Goal: Task Accomplishment & Management: Manage account settings

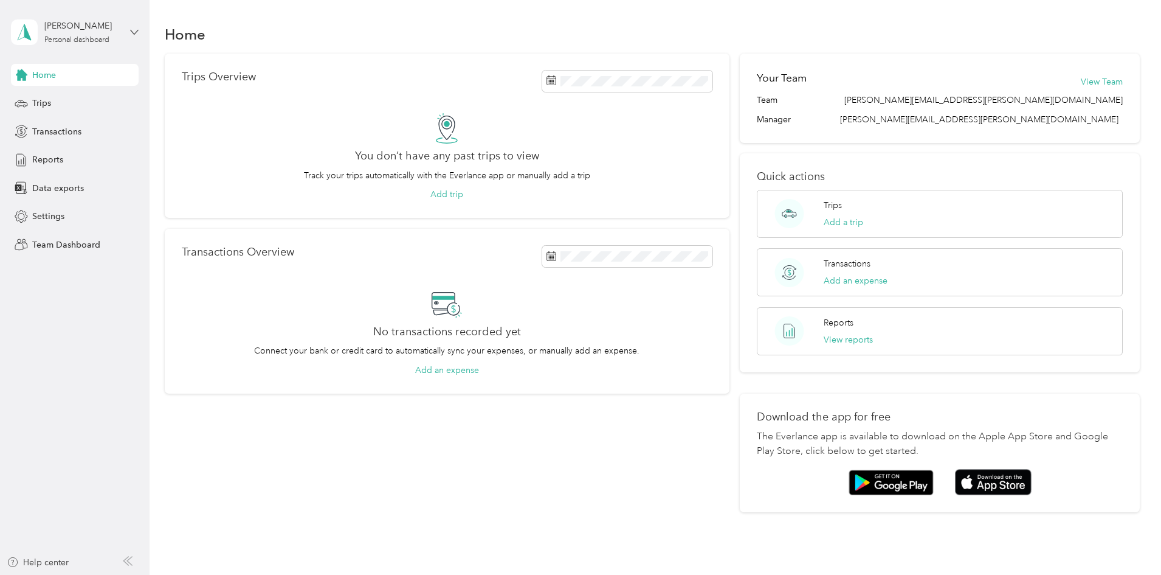
click at [134, 28] on icon at bounding box center [134, 32] width 9 height 9
click at [116, 99] on div "Team dashboard" at bounding box center [207, 99] width 376 height 21
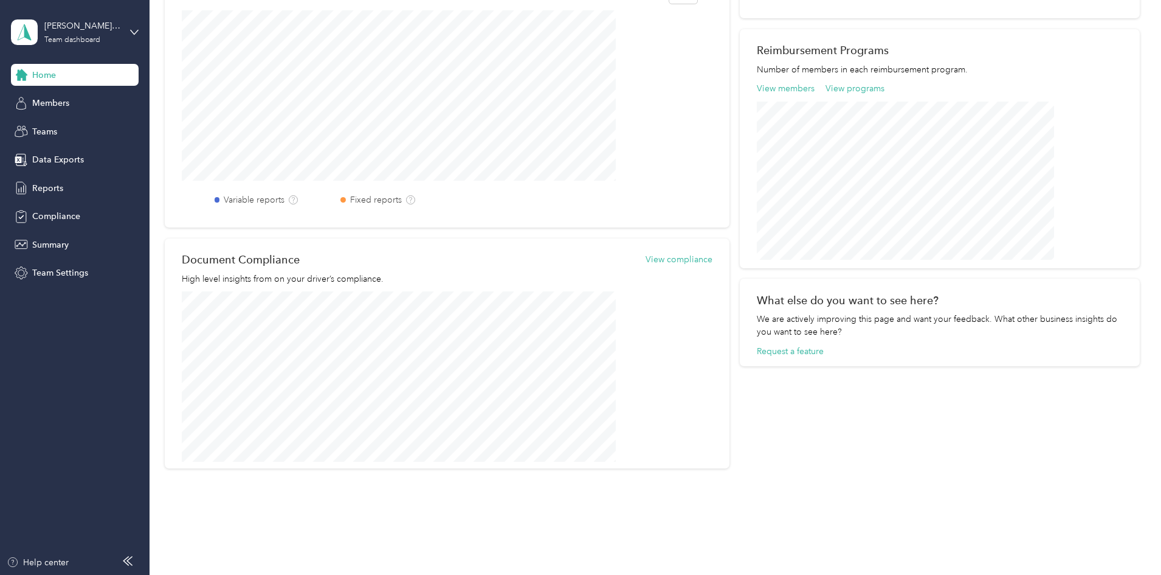
scroll to position [366, 0]
click at [64, 185] on div "Reports" at bounding box center [75, 188] width 128 height 22
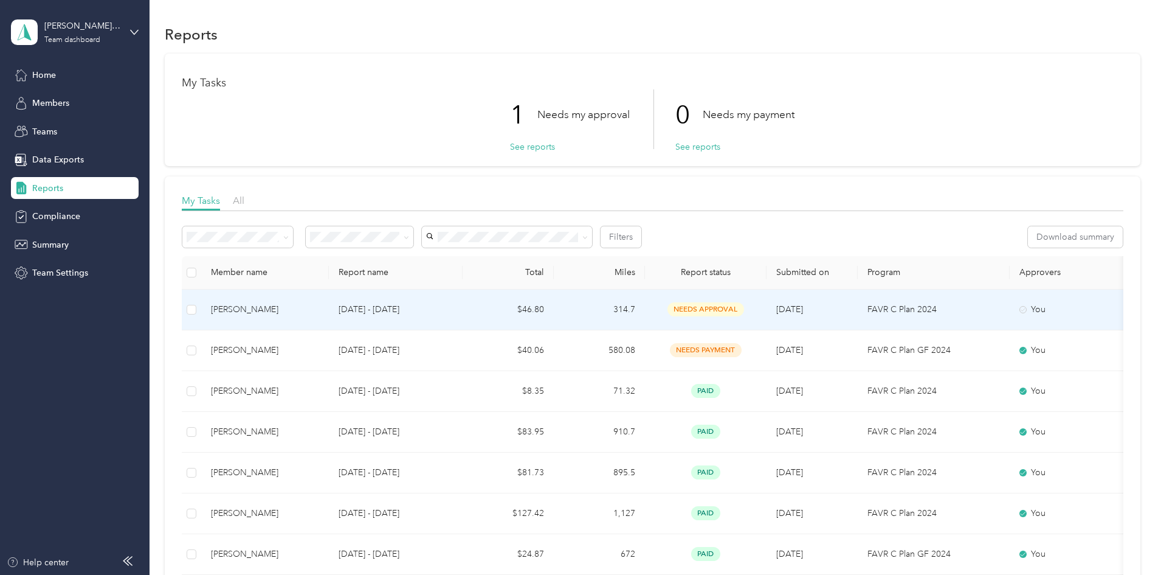
click at [453, 308] on p "[DATE] - [DATE]" at bounding box center [396, 309] width 114 height 13
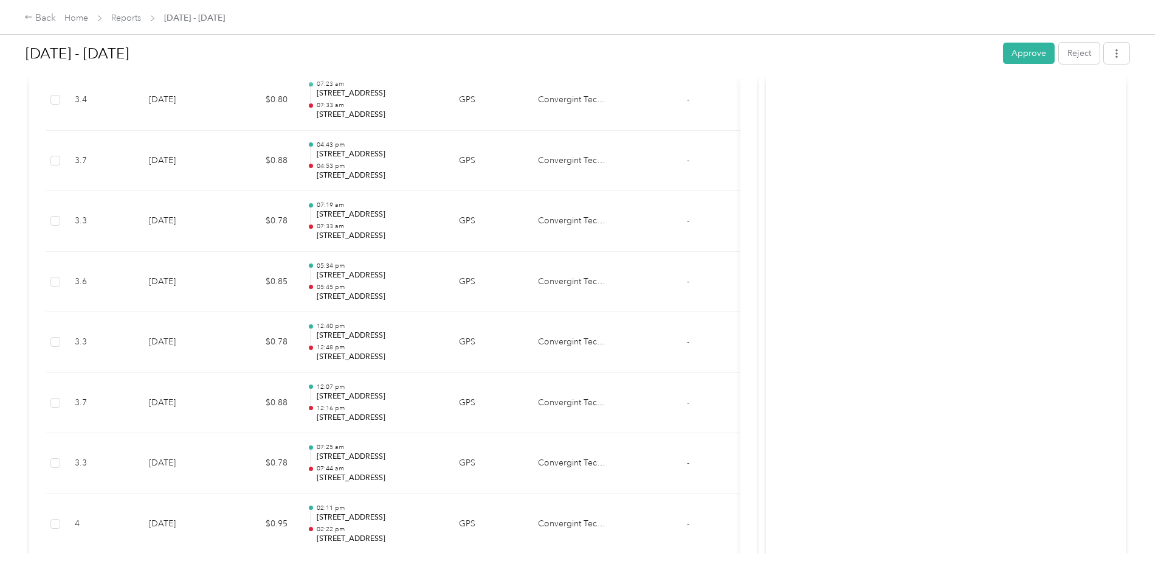
scroll to position [792, 0]
click at [1003, 59] on button "Approve" at bounding box center [1029, 53] width 52 height 21
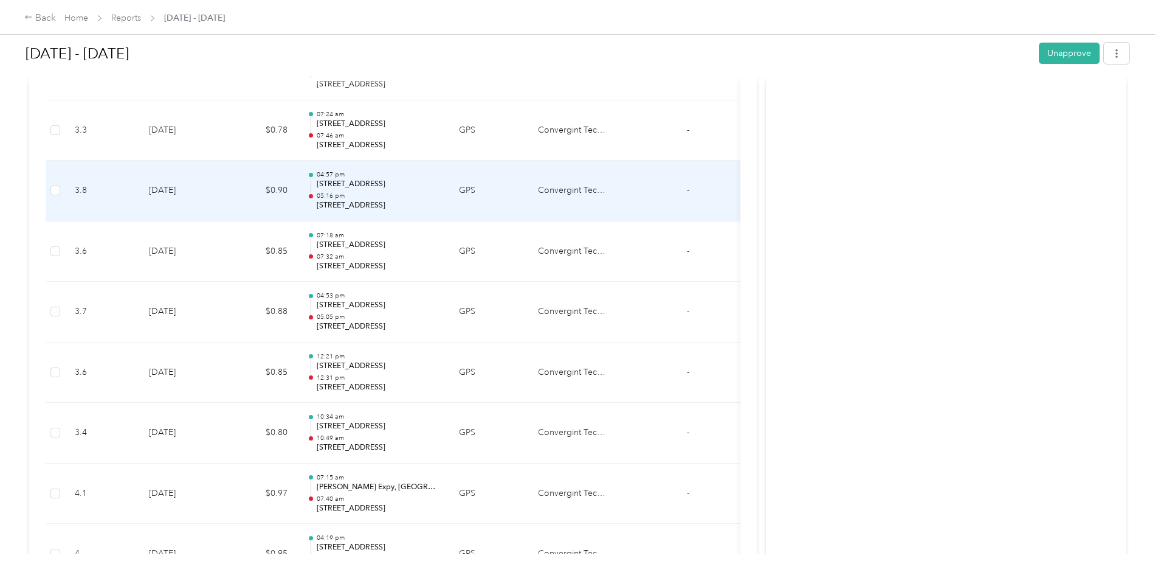
scroll to position [2393, 0]
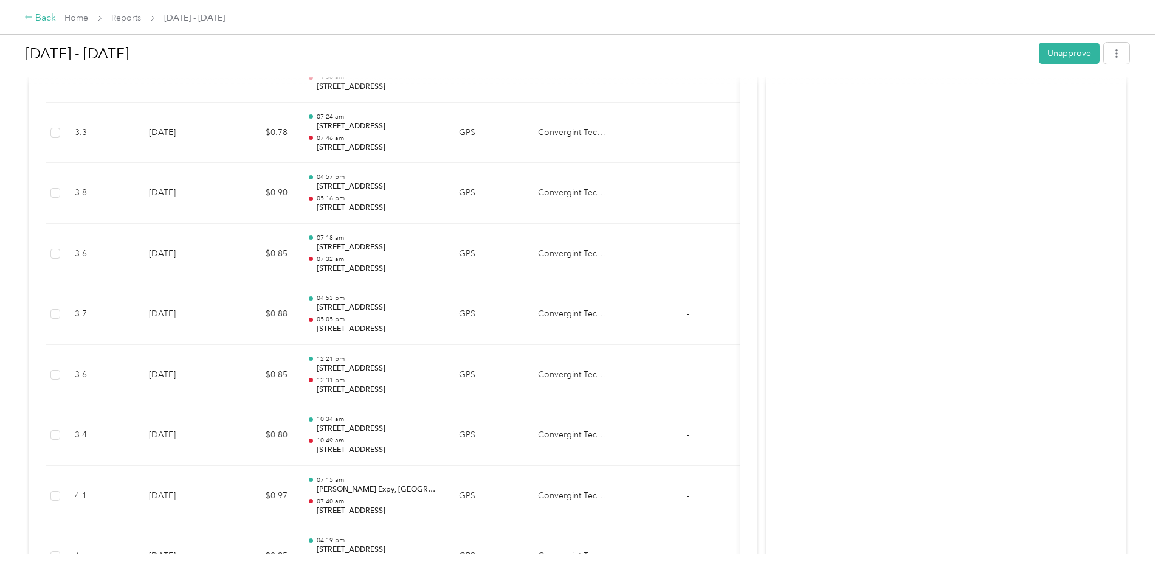
click at [56, 25] on div "Back" at bounding box center [40, 18] width 32 height 15
